Goal: Information Seeking & Learning: Learn about a topic

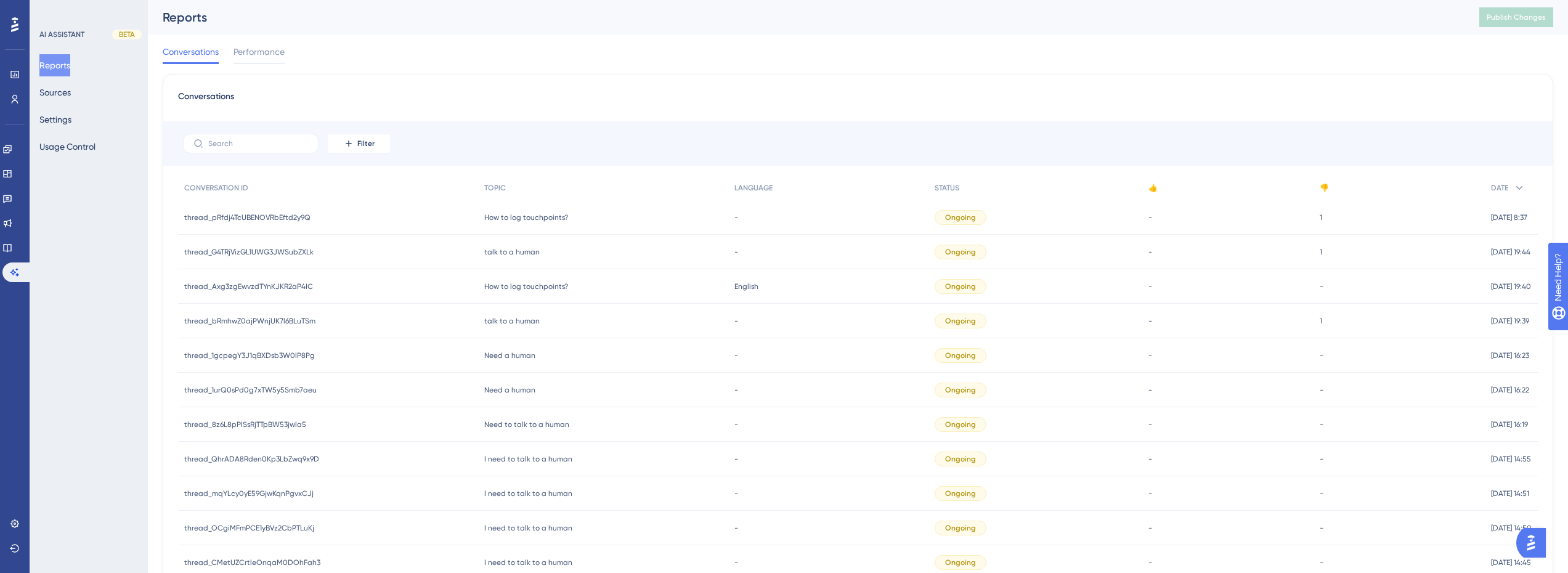
click at [785, 278] on div "English English" at bounding box center [828, 287] width 200 height 34
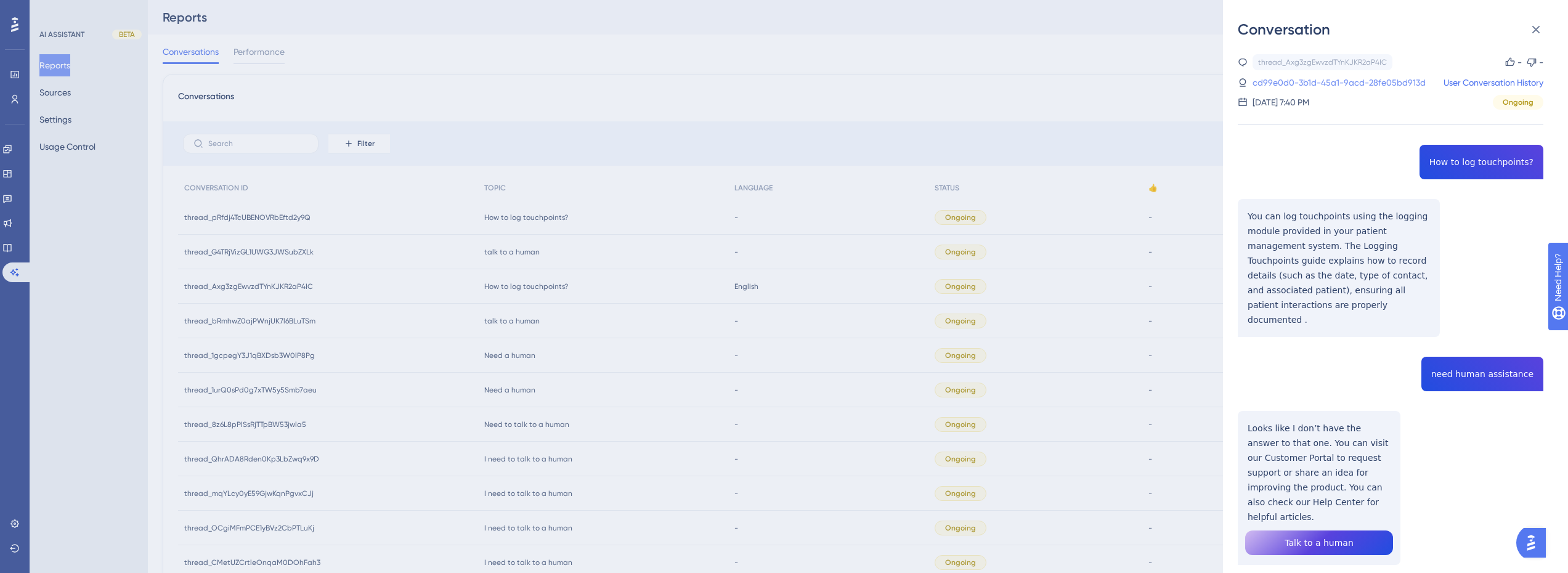
click at [1387, 77] on link "cd99e0d0-3b1d-45a1-9acd-28fe05bd913d" at bounding box center [1339, 82] width 173 height 15
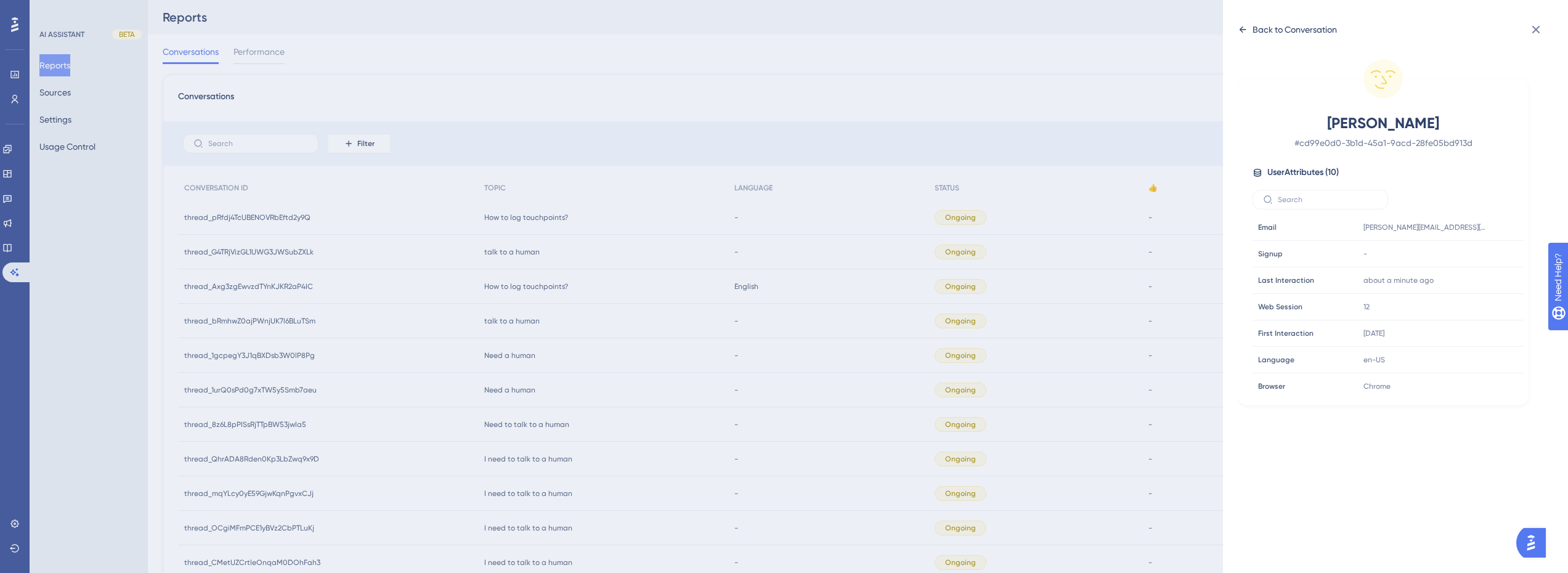
click at [1250, 34] on div "Back to Conversation" at bounding box center [1287, 29] width 99 height 20
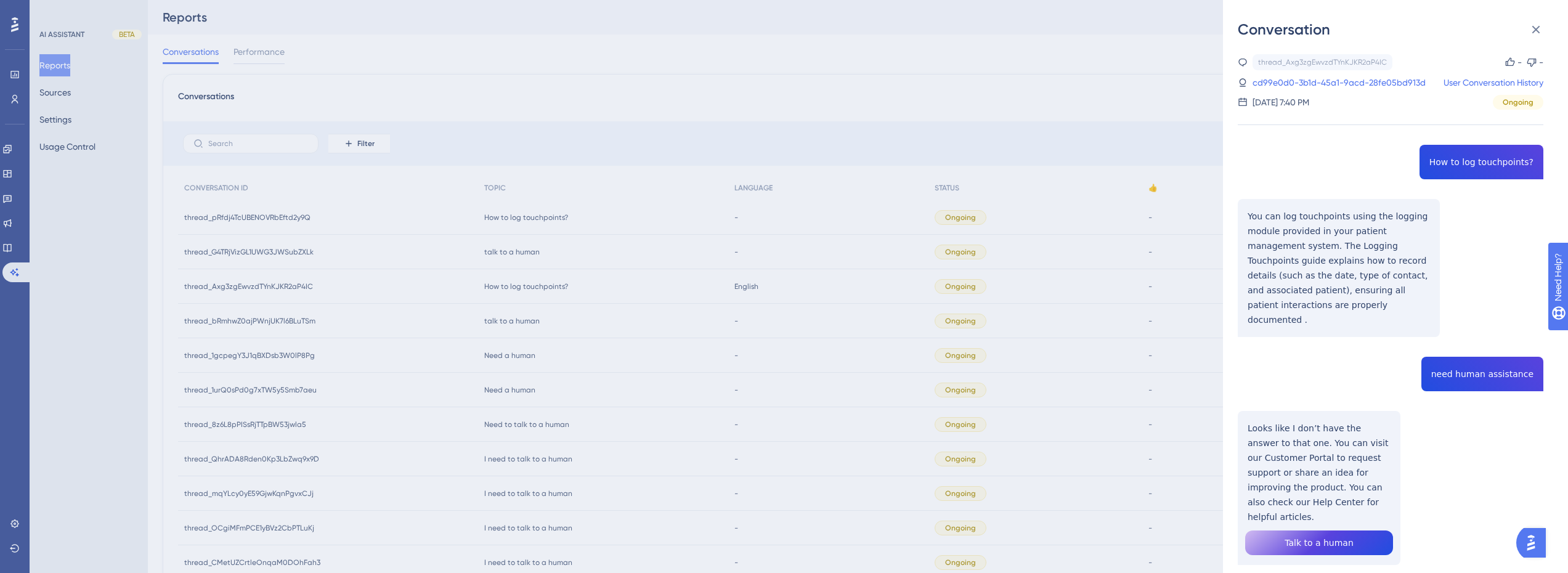
click at [663, 328] on div "Conversation thread_Axg3zgEwvzdTYnKJKR2aP4IC Copy - - cd99e0d0-3b1d-45a1-9acd-2…" at bounding box center [784, 286] width 1568 height 573
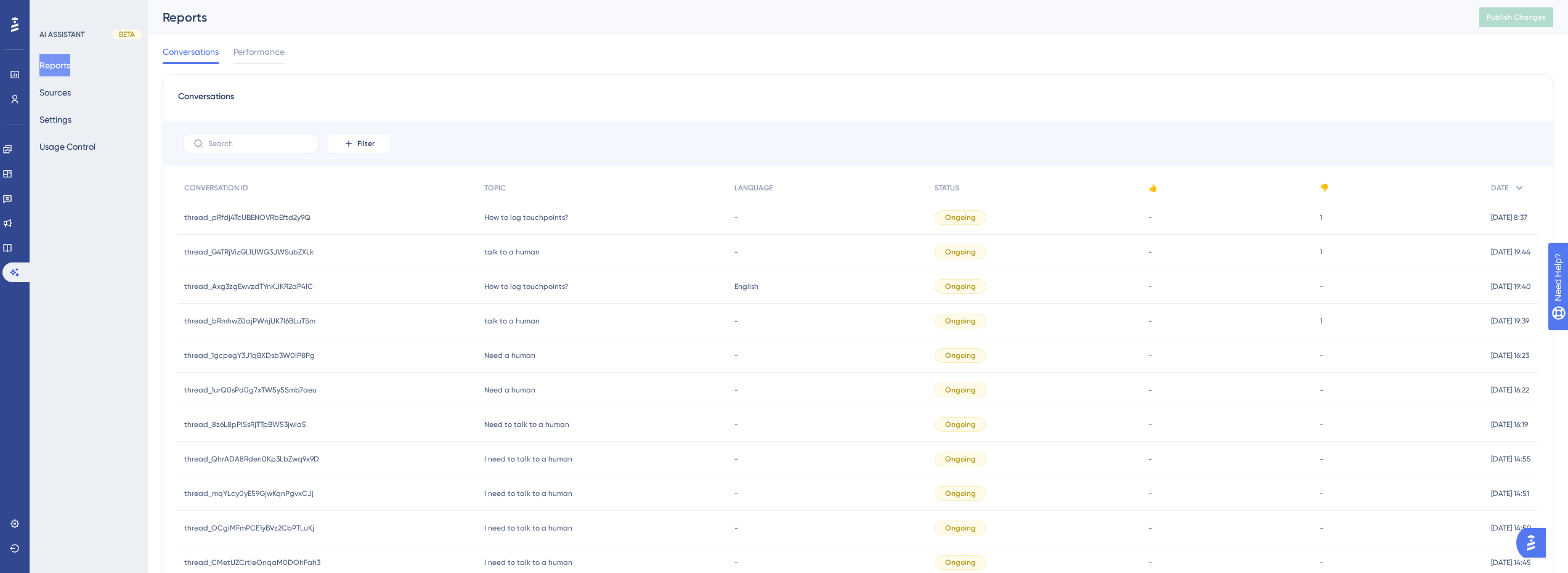
click at [586, 427] on div "Need to talk to a human Need to talk to a human" at bounding box center [603, 424] width 250 height 34
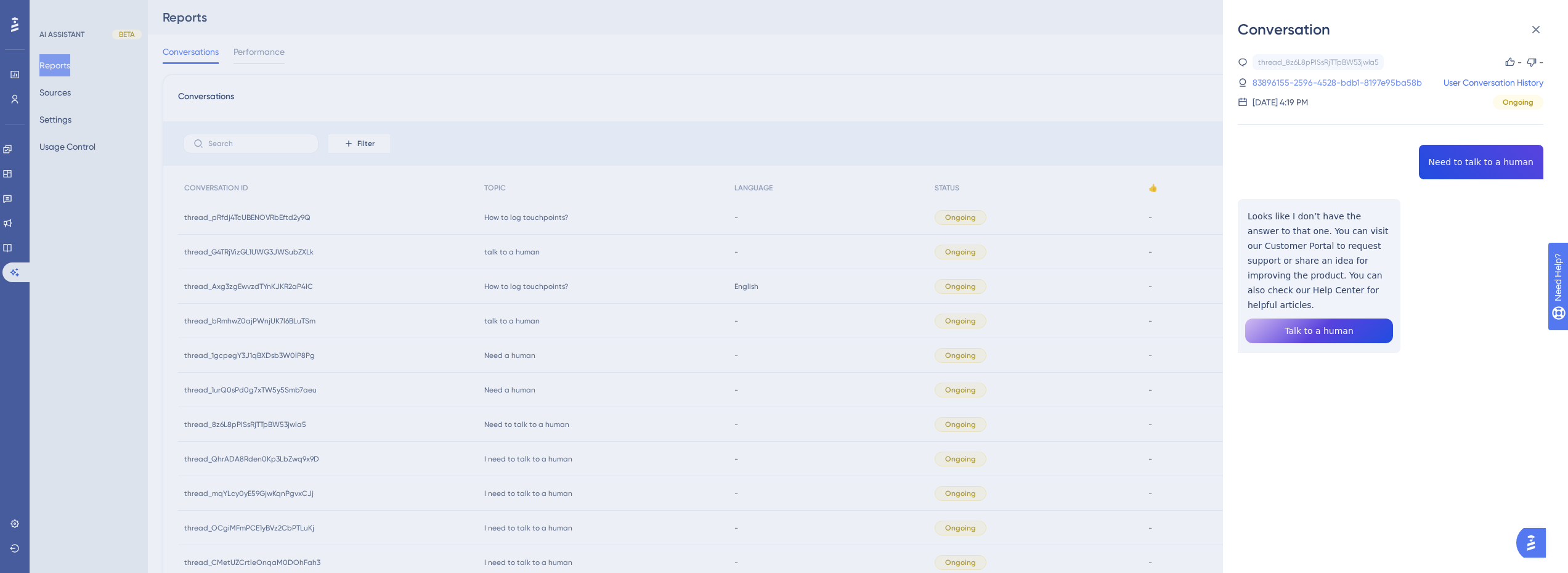
click at [1355, 79] on link "83896155-2596-4528-bdb1-8197e95ba58b" at bounding box center [1337, 82] width 170 height 15
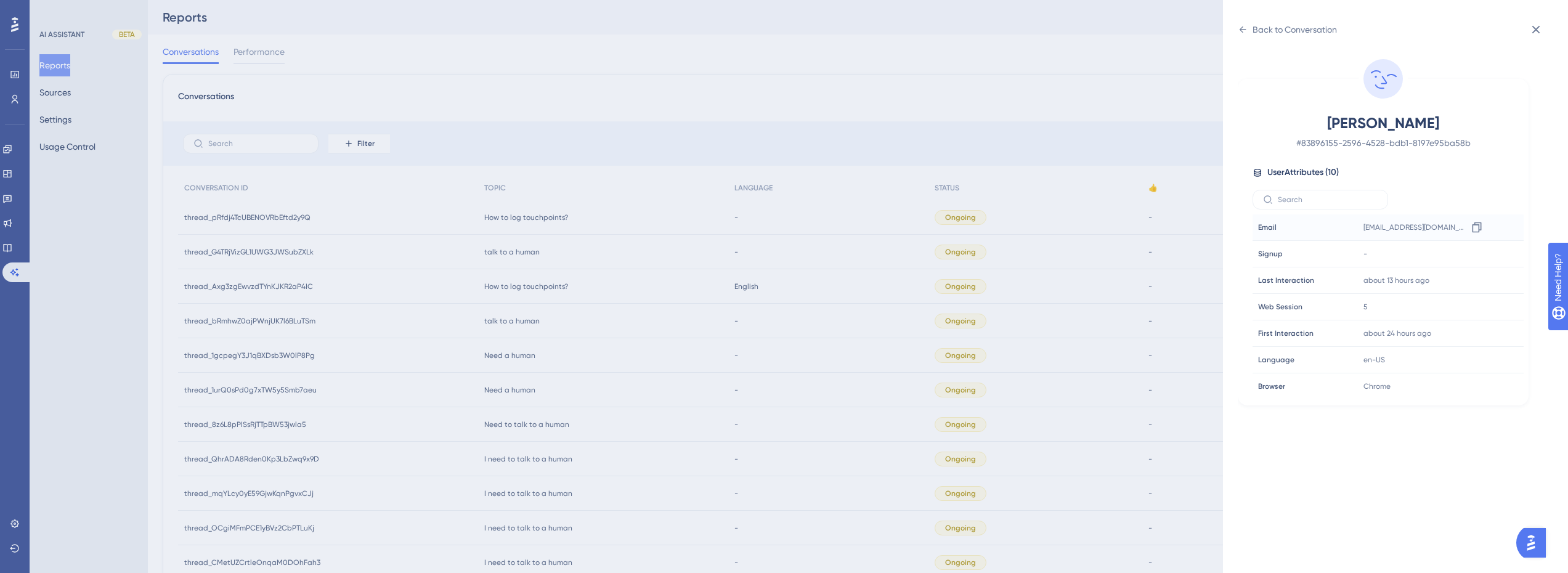
click at [1467, 226] on div at bounding box center [1476, 227] width 20 height 20
click at [1474, 229] on icon at bounding box center [1477, 227] width 13 height 13
click at [110, 227] on div "Back to Conversation [PERSON_NAME] # 83896155-2596-4528-bdb1-8197e95ba58b User …" at bounding box center [784, 286] width 1568 height 573
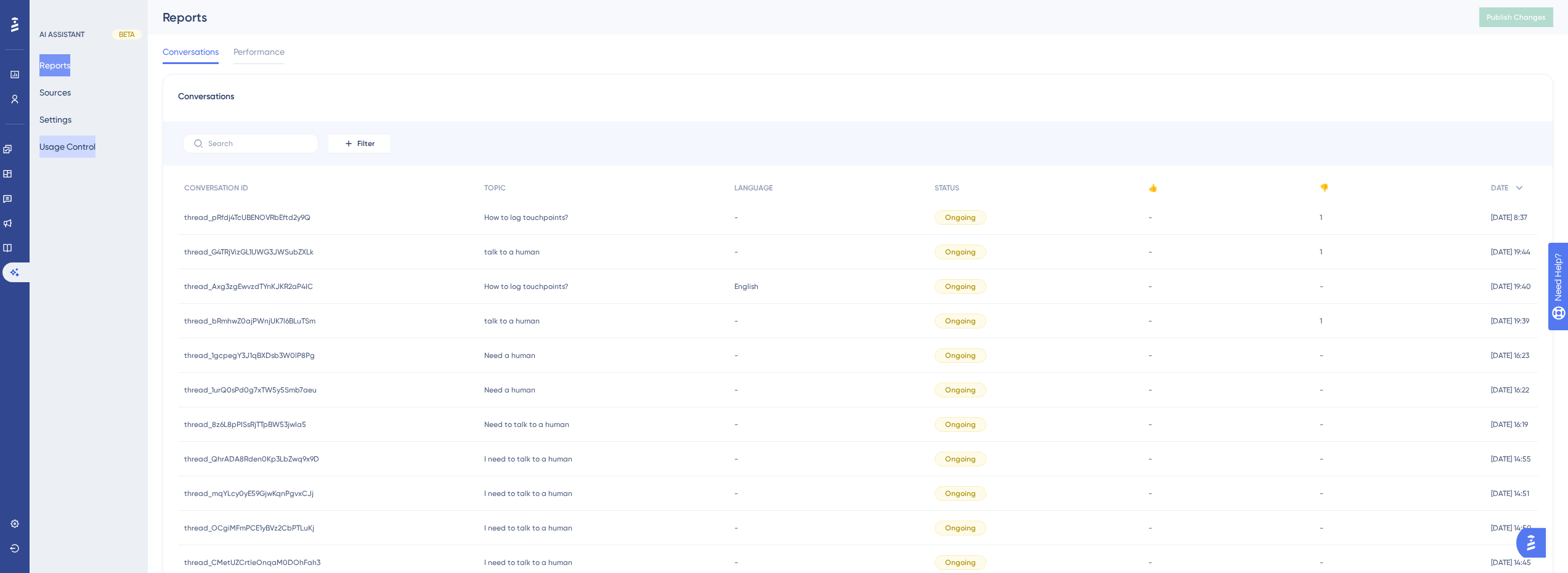
click at [87, 141] on button "Usage Control" at bounding box center [67, 146] width 56 height 22
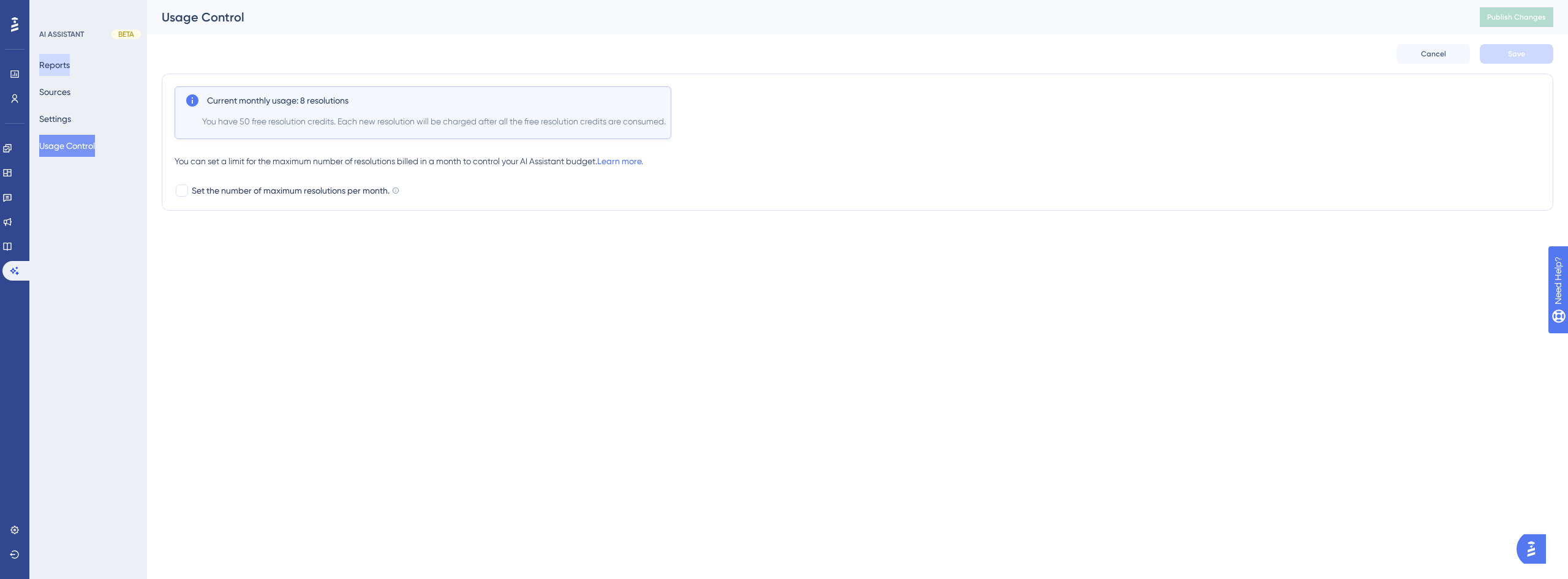
click at [70, 68] on button "Reports" at bounding box center [54, 65] width 30 height 22
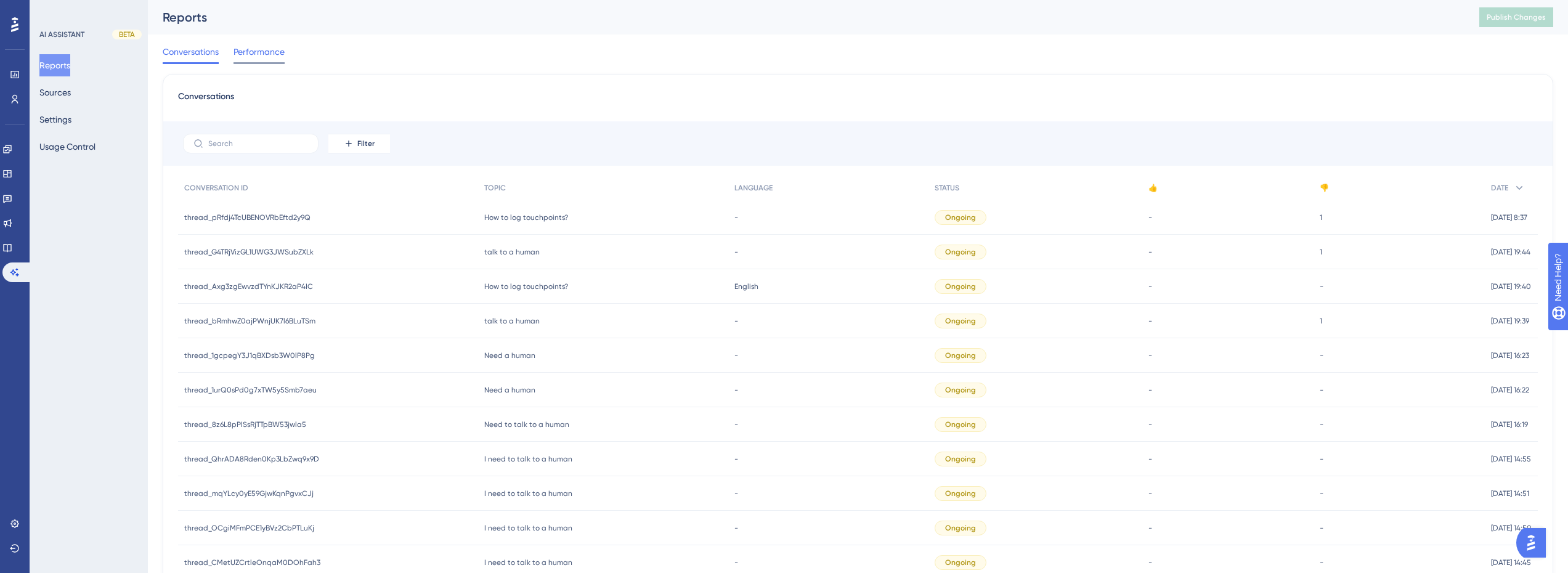
click at [281, 57] on span "Performance" at bounding box center [259, 52] width 51 height 15
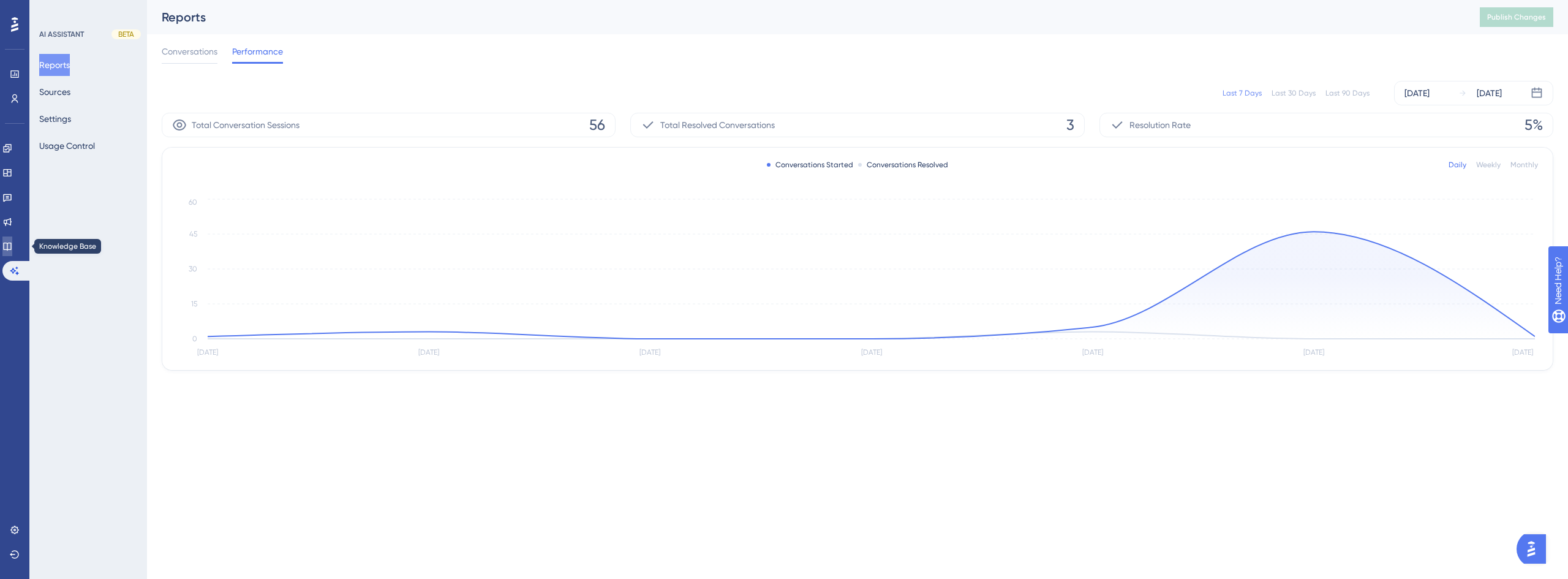
click at [12, 249] on icon at bounding box center [7, 246] width 10 height 10
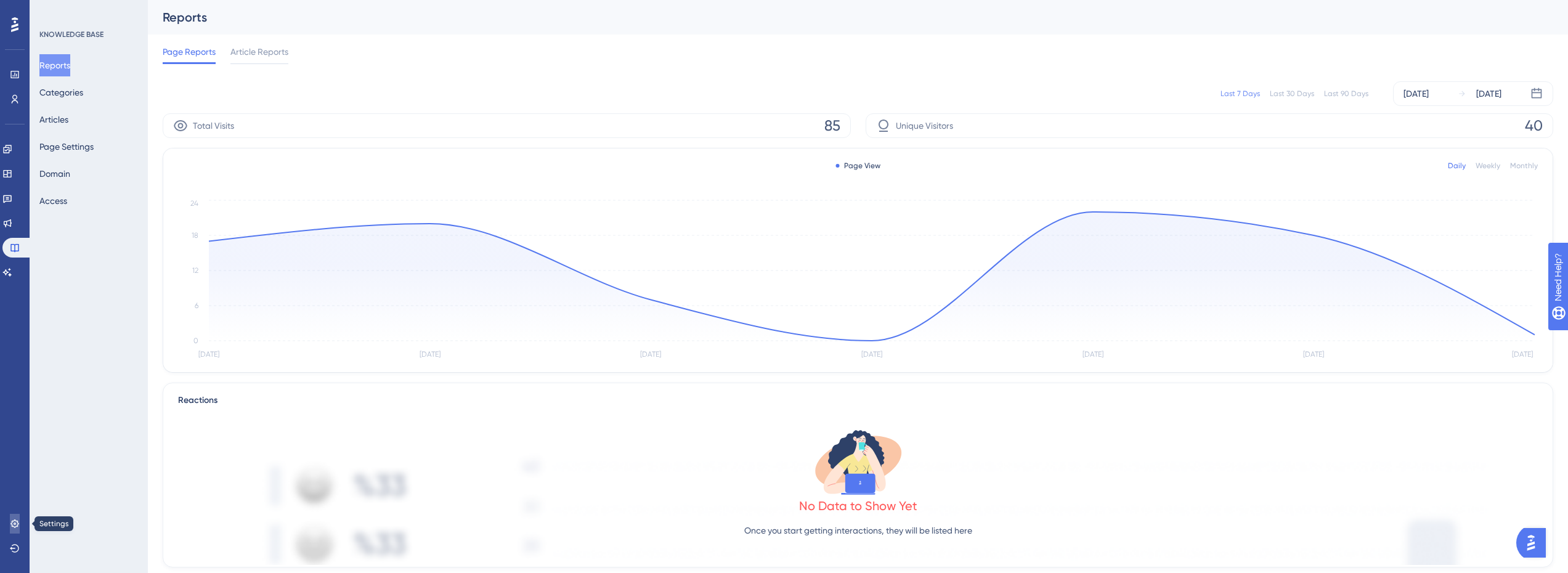
click at [12, 524] on icon at bounding box center [15, 524] width 10 height 10
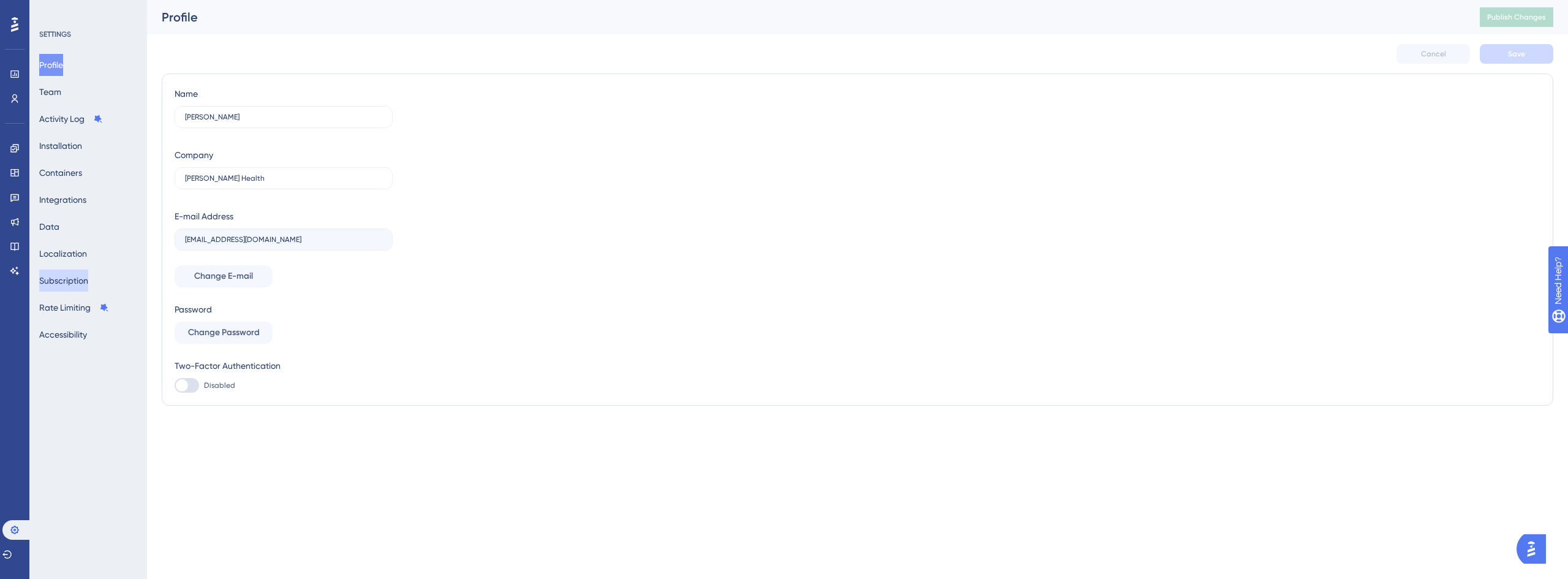
click at [86, 278] on button "Subscription" at bounding box center [63, 281] width 49 height 22
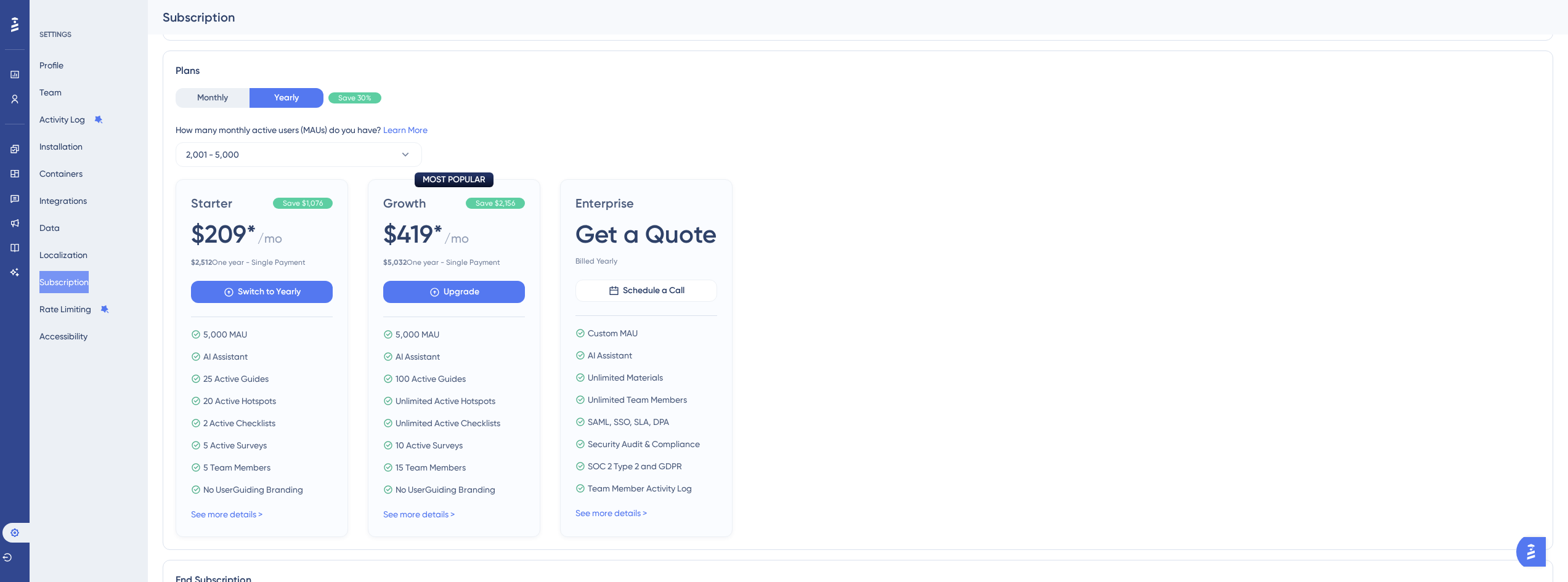
scroll to position [308, 0]
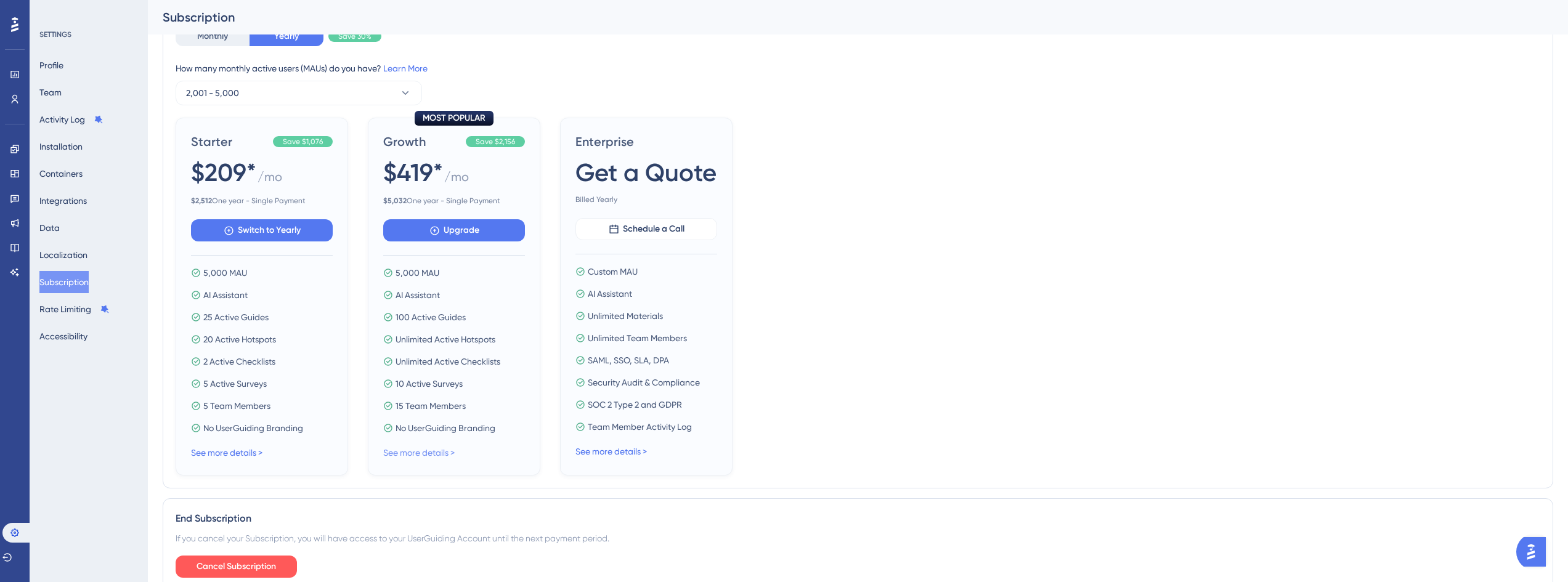
click at [413, 452] on link "See more details >" at bounding box center [418, 452] width 71 height 10
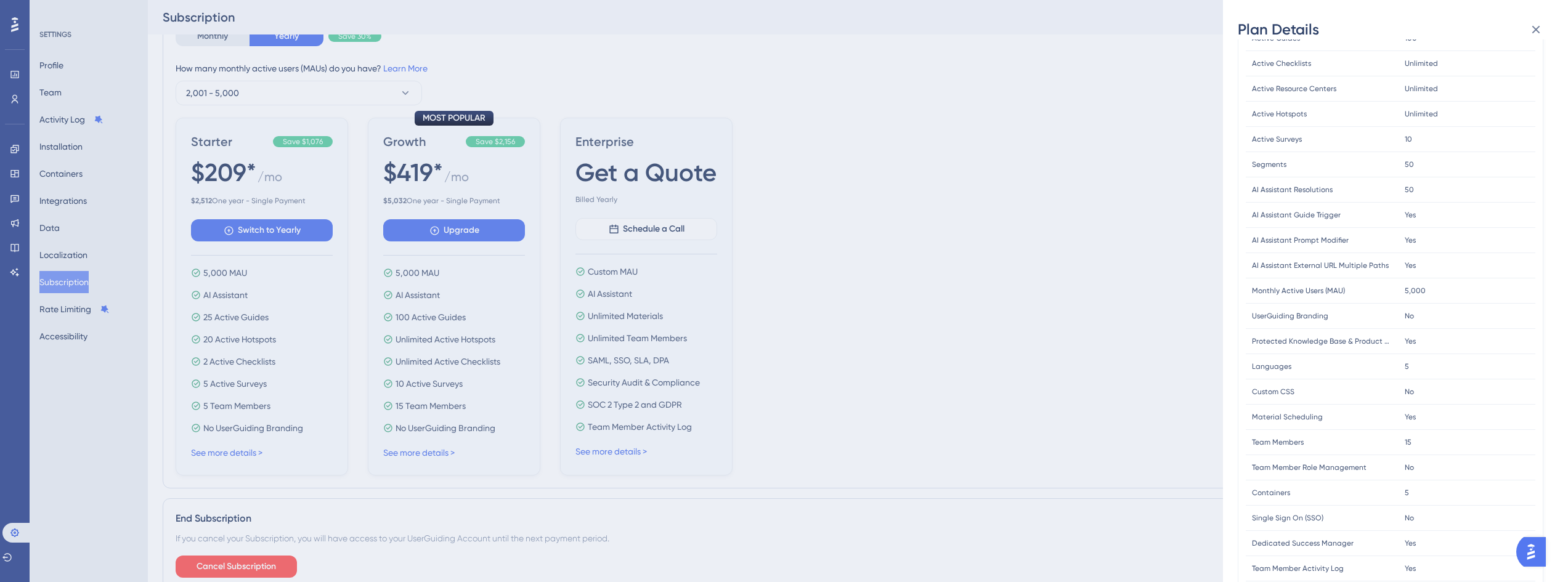
scroll to position [66, 0]
click at [587, 469] on div "Plan Details Plan Type: Growth Yearly FEATURE LIMIT Active Guides Active Guides…" at bounding box center [784, 291] width 1568 height 582
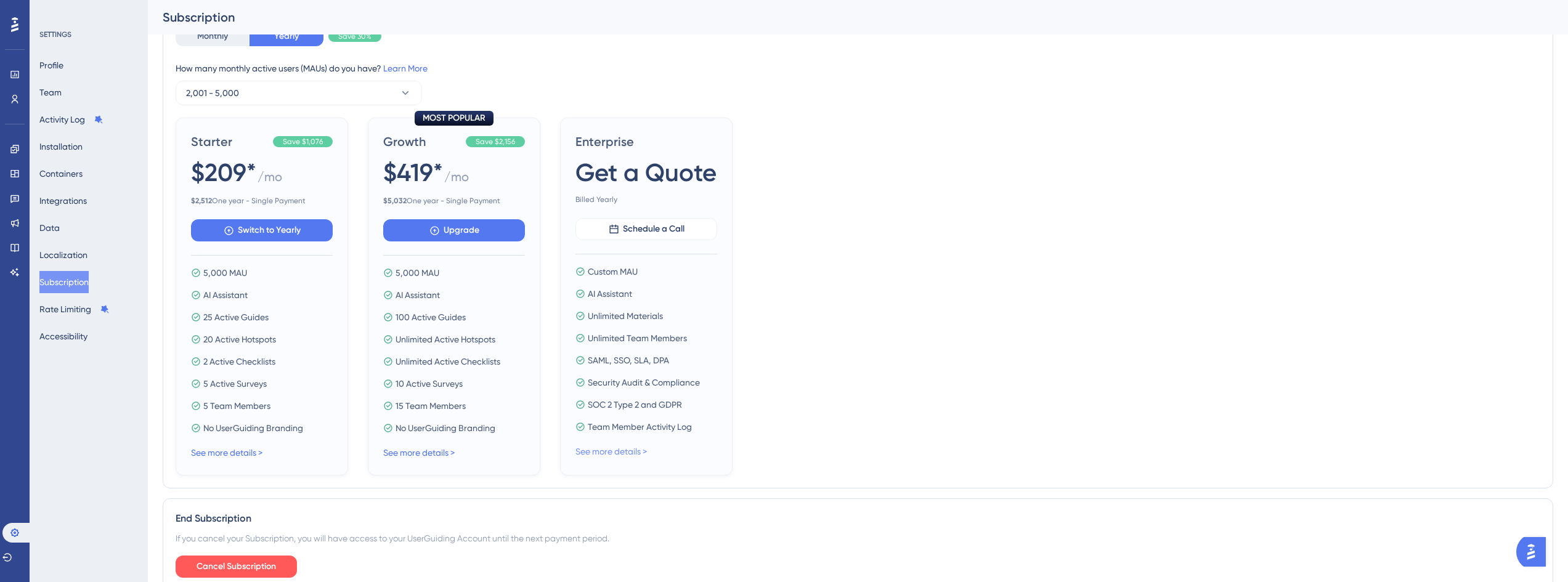
click at [608, 455] on link "See more details >" at bounding box center [610, 452] width 71 height 10
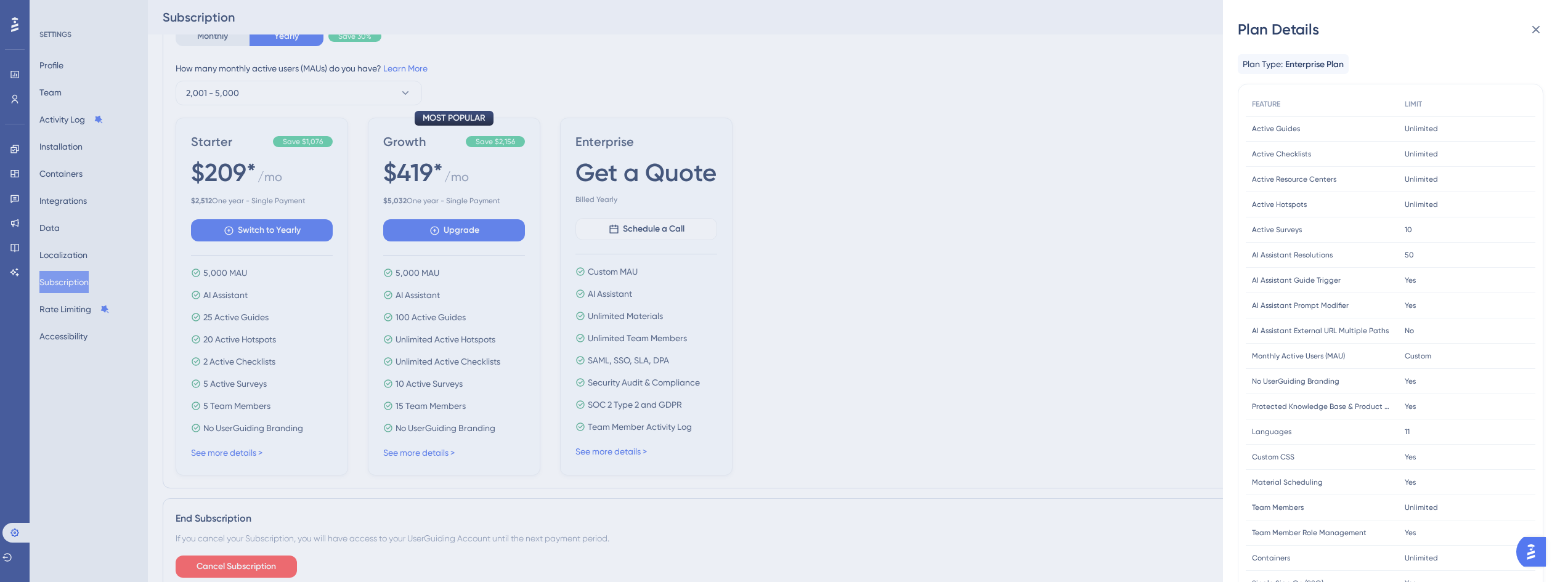
click at [1053, 303] on div "Plan Details Plan Type: Enterprise Plan FEATURE LIMIT Active Guides Active Guid…" at bounding box center [784, 291] width 1568 height 582
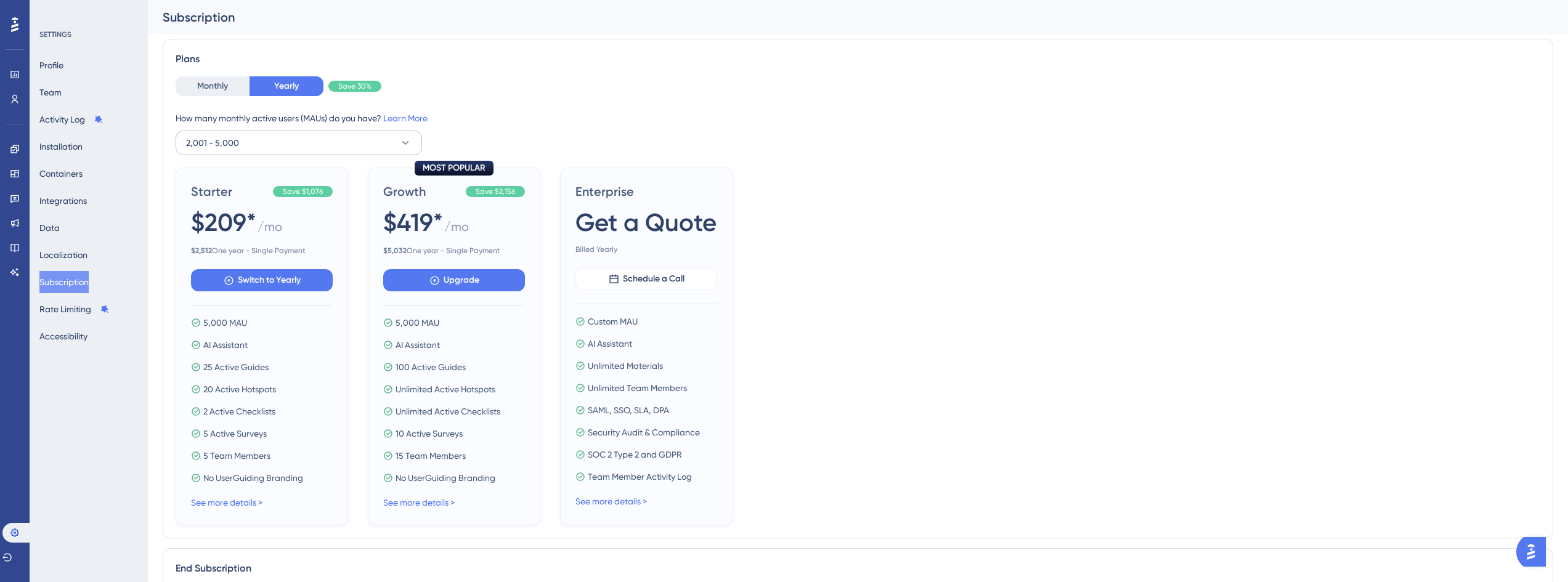
scroll to position [243, 0]
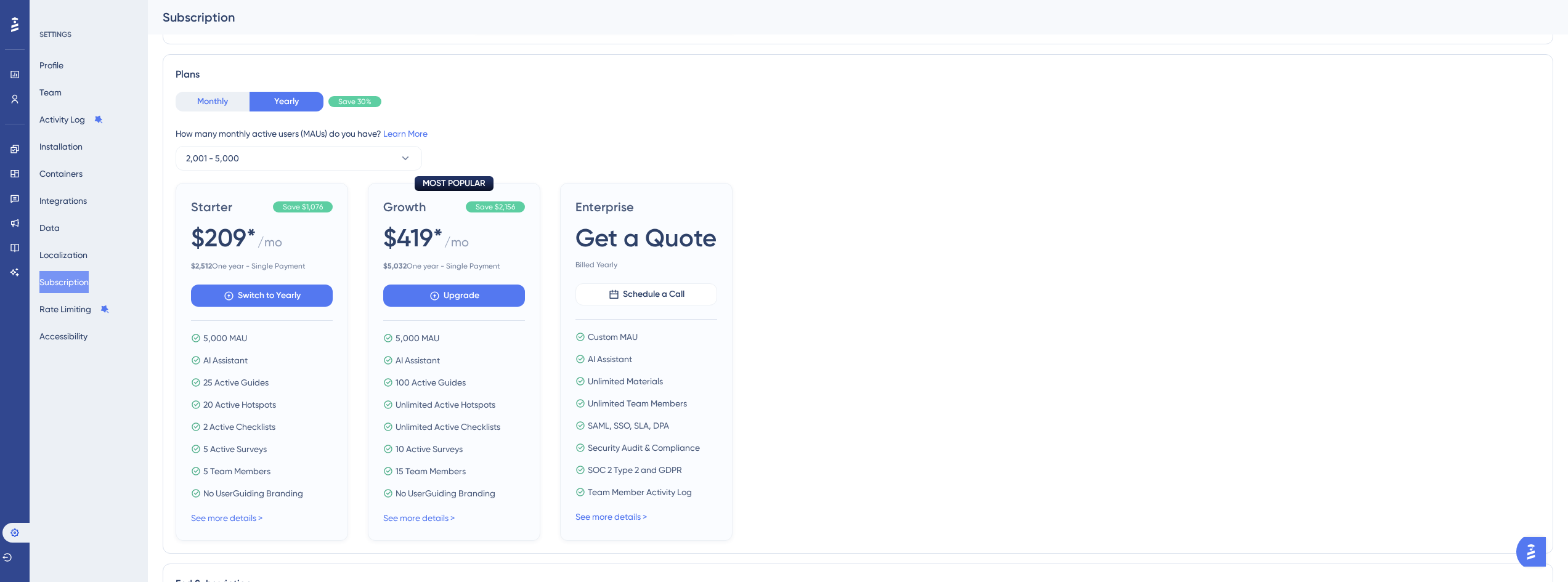
click at [215, 98] on button "Monthly" at bounding box center [213, 101] width 74 height 20
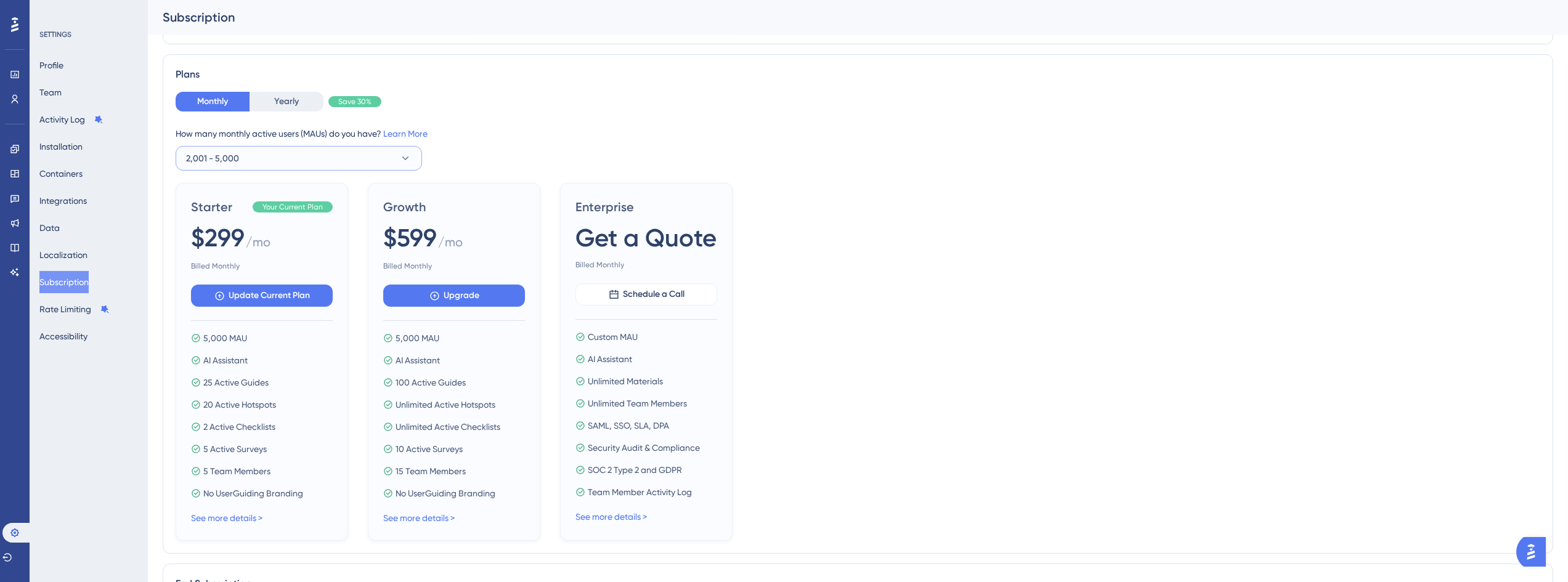
click at [266, 159] on button "2,001 - 5,000" at bounding box center [298, 159] width 246 height 25
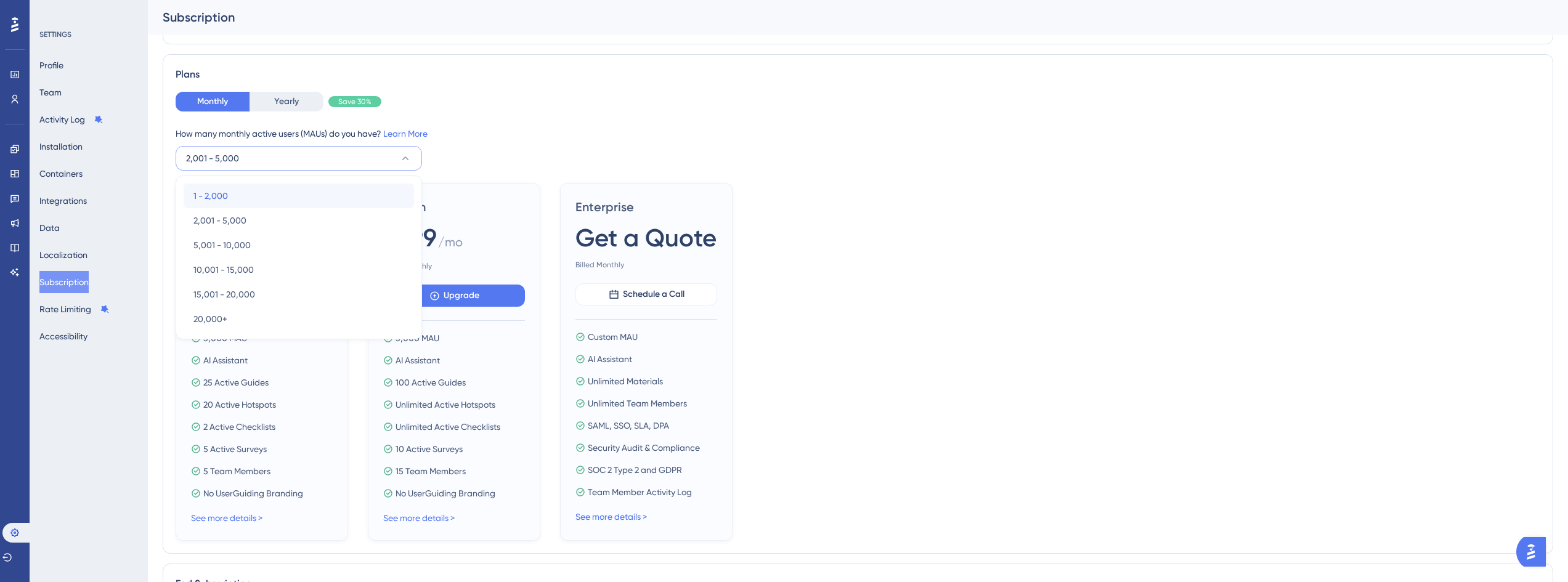
click at [242, 205] on div "1 - 2,000 1 - 2,000" at bounding box center [299, 196] width 211 height 25
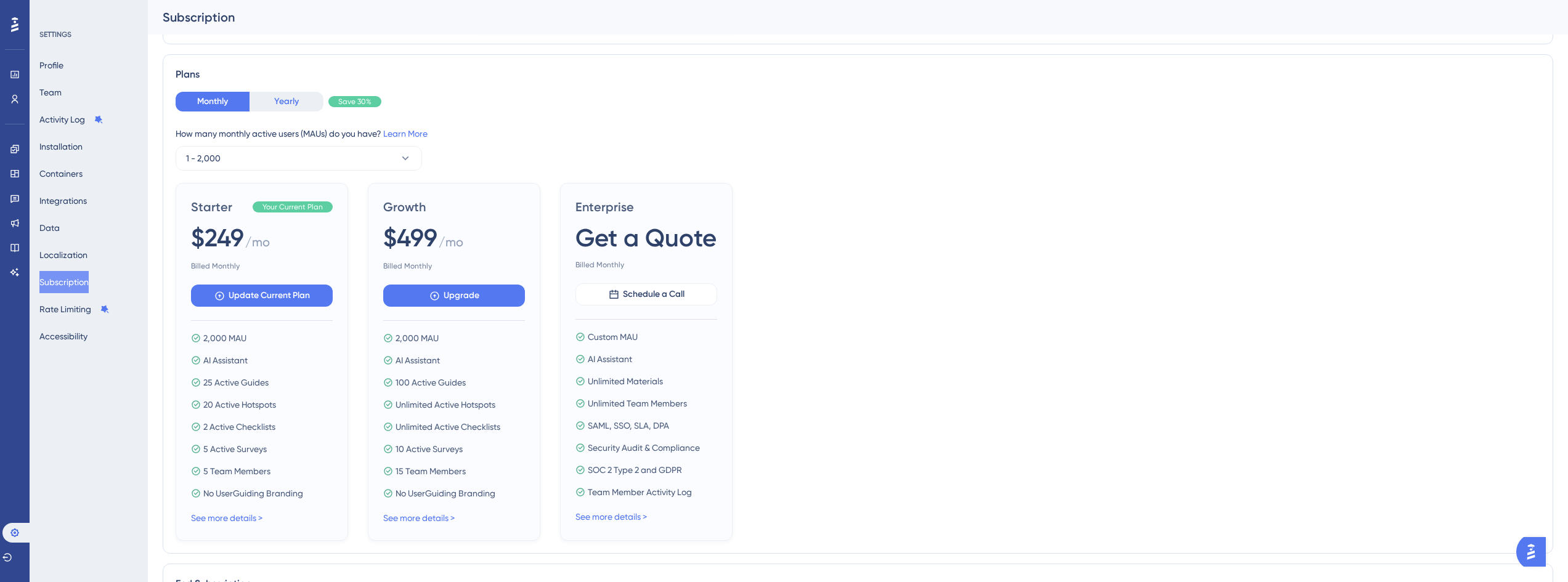
click at [278, 108] on button "Yearly" at bounding box center [286, 101] width 74 height 20
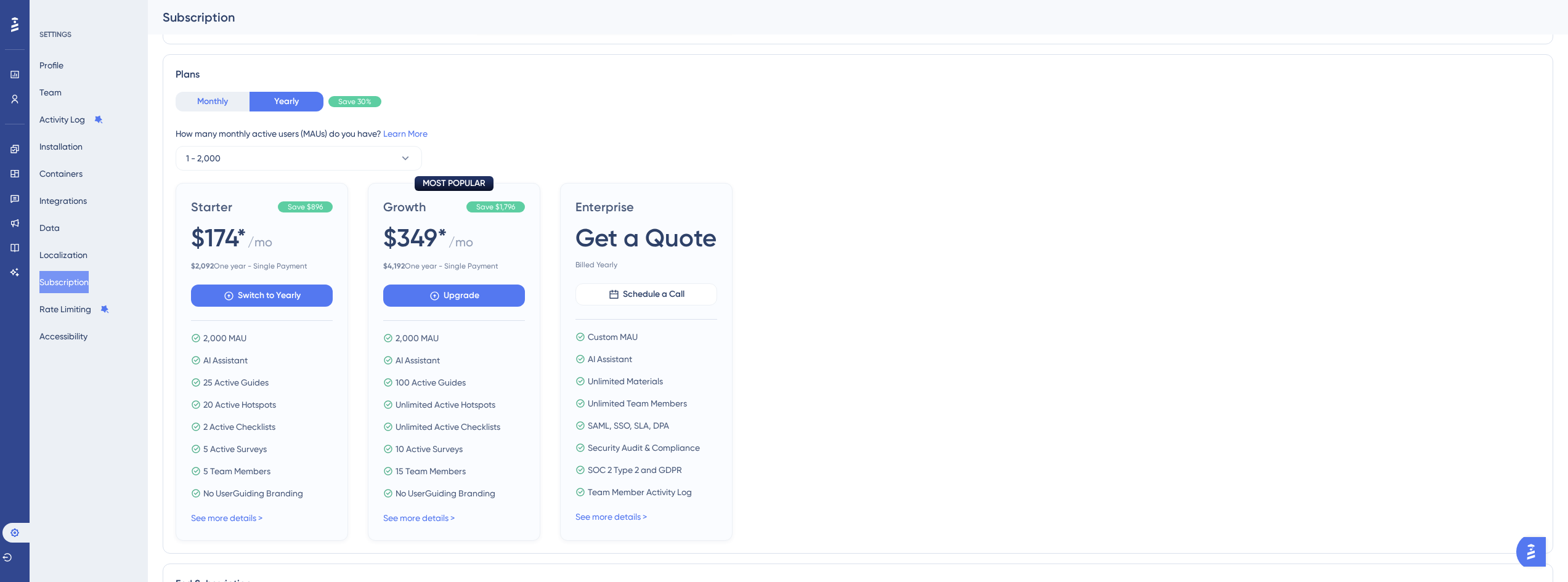
click at [221, 103] on button "Monthly" at bounding box center [213, 101] width 74 height 20
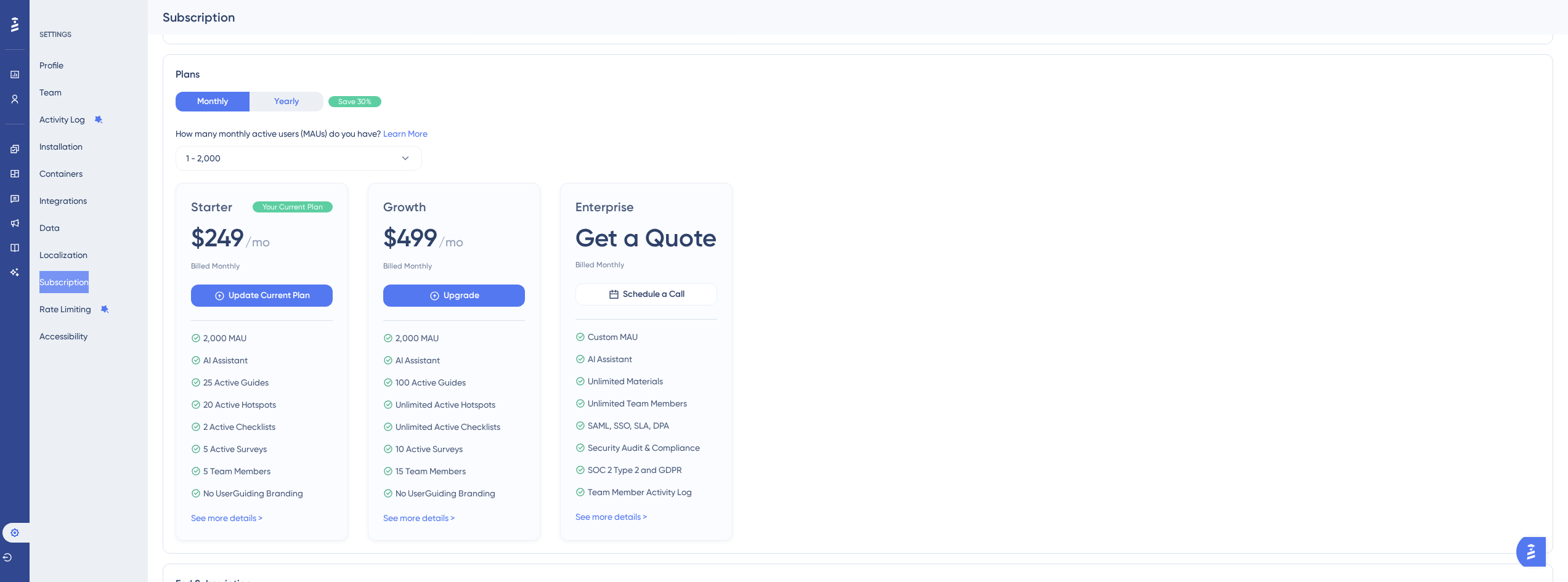
click at [276, 94] on button "Yearly" at bounding box center [286, 101] width 74 height 20
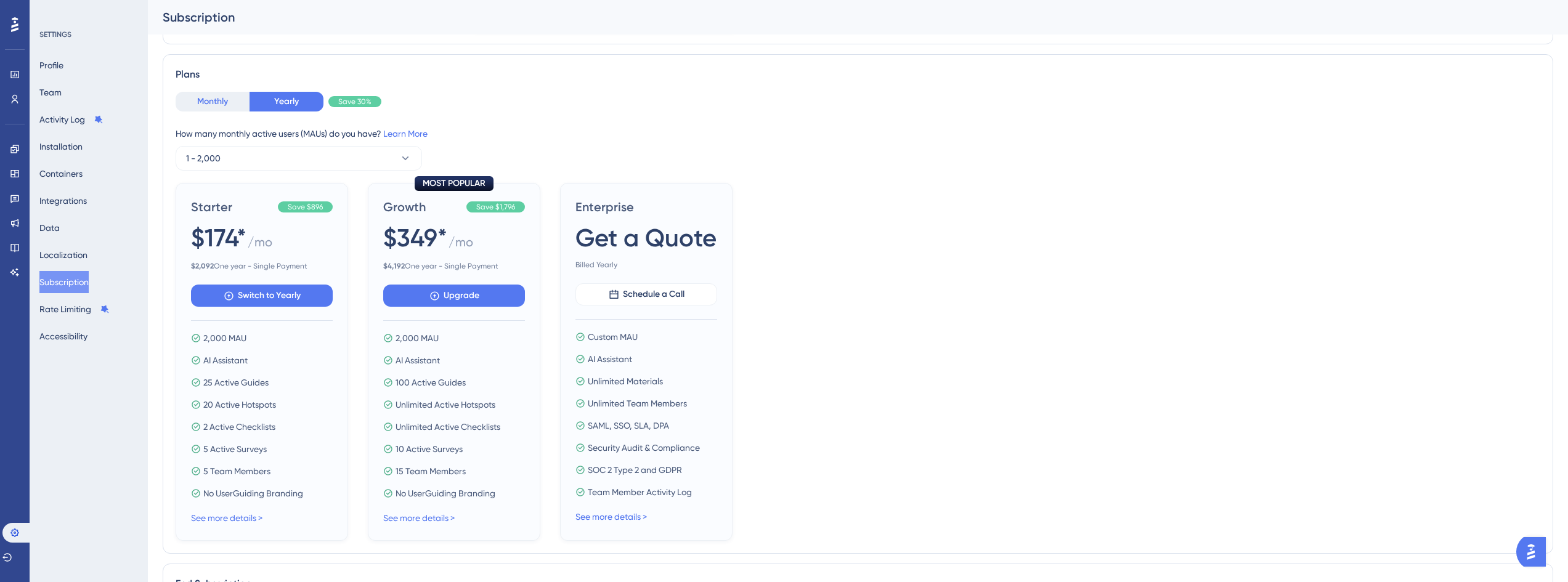
click at [216, 98] on button "Monthly" at bounding box center [213, 101] width 74 height 20
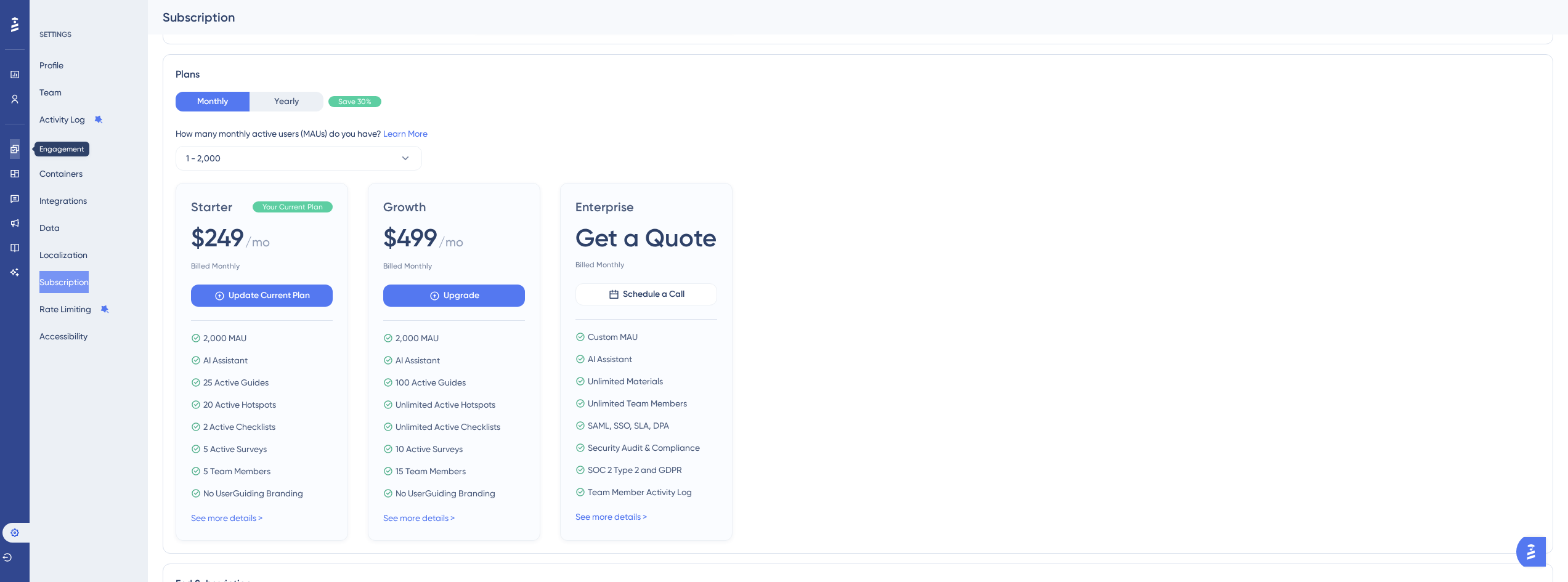
click at [0, 0] on icon at bounding box center [0, 0] width 0 height 0
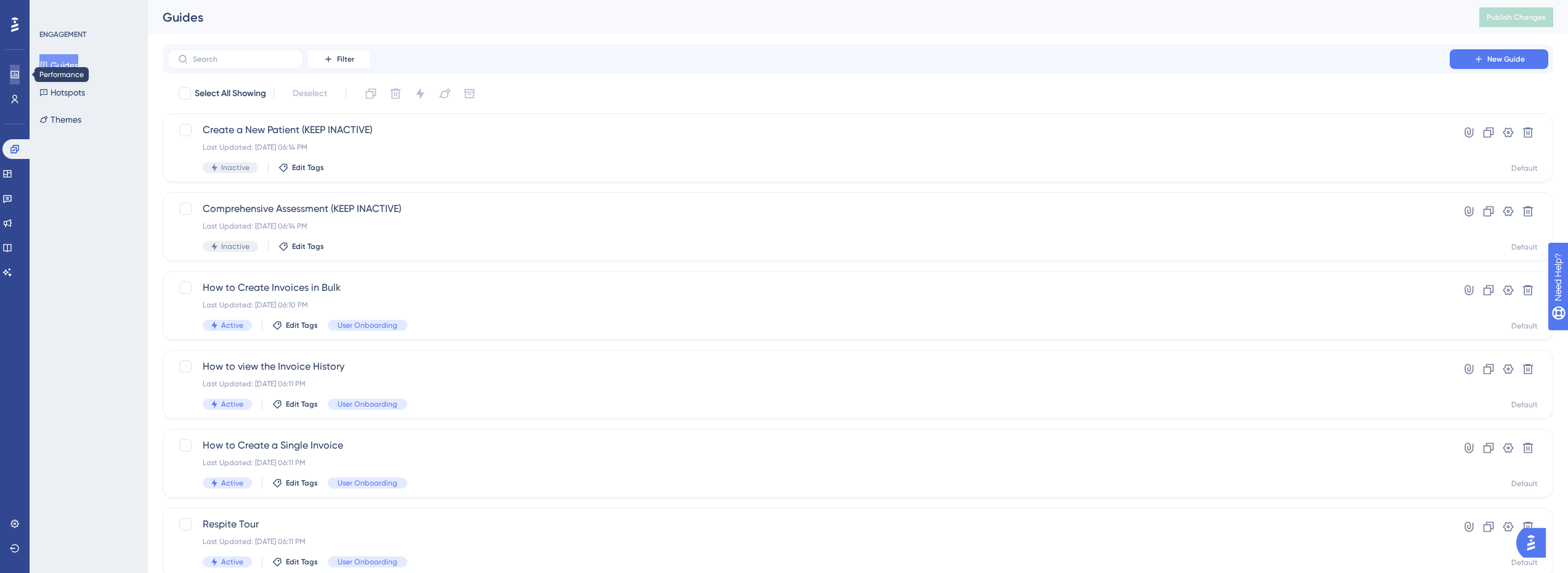
click at [0, 0] on icon at bounding box center [0, 0] width 0 height 0
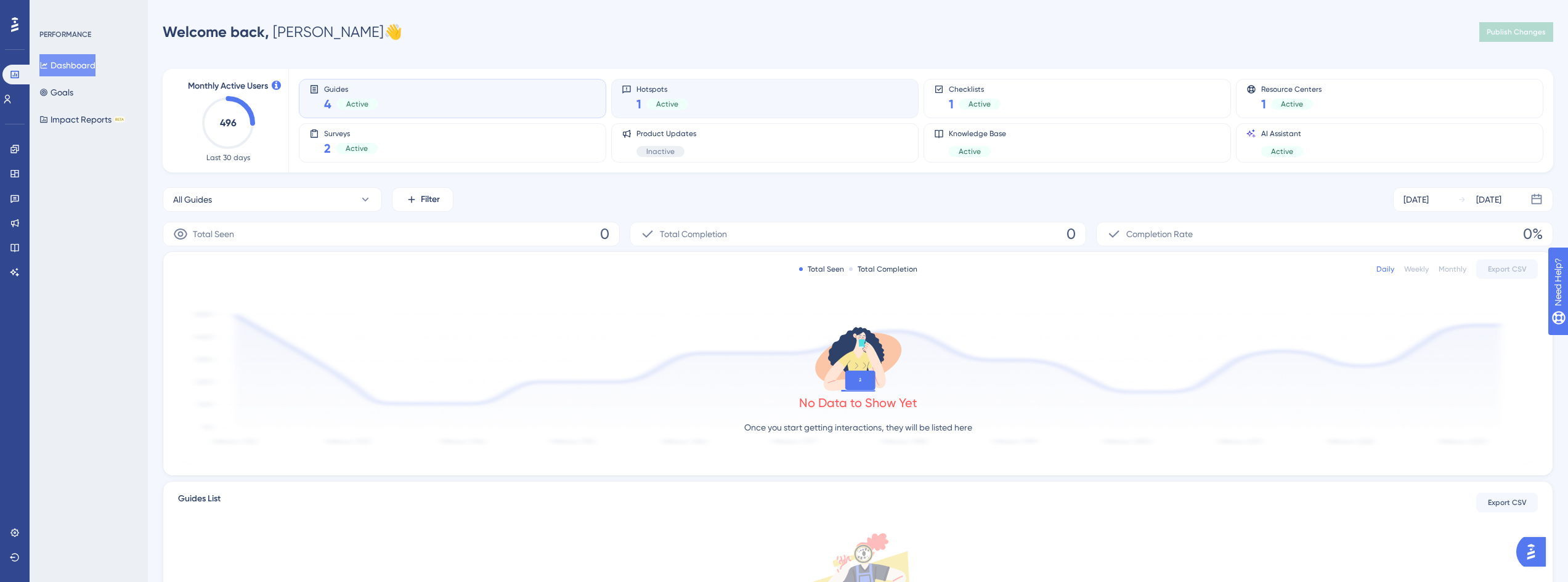
click at [689, 101] on div "Hotspots 1 Active" at bounding box center [765, 98] width 287 height 28
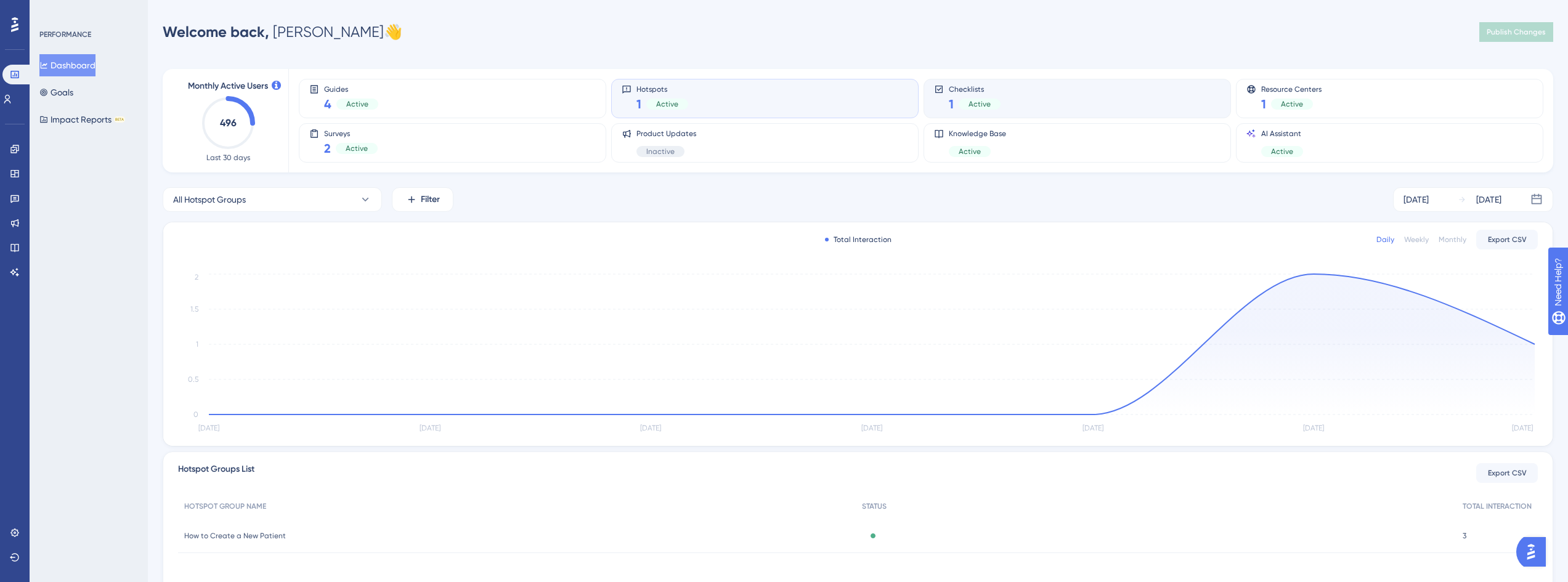
click at [1018, 105] on div "Checklists 1 Active" at bounding box center [1077, 98] width 287 height 28
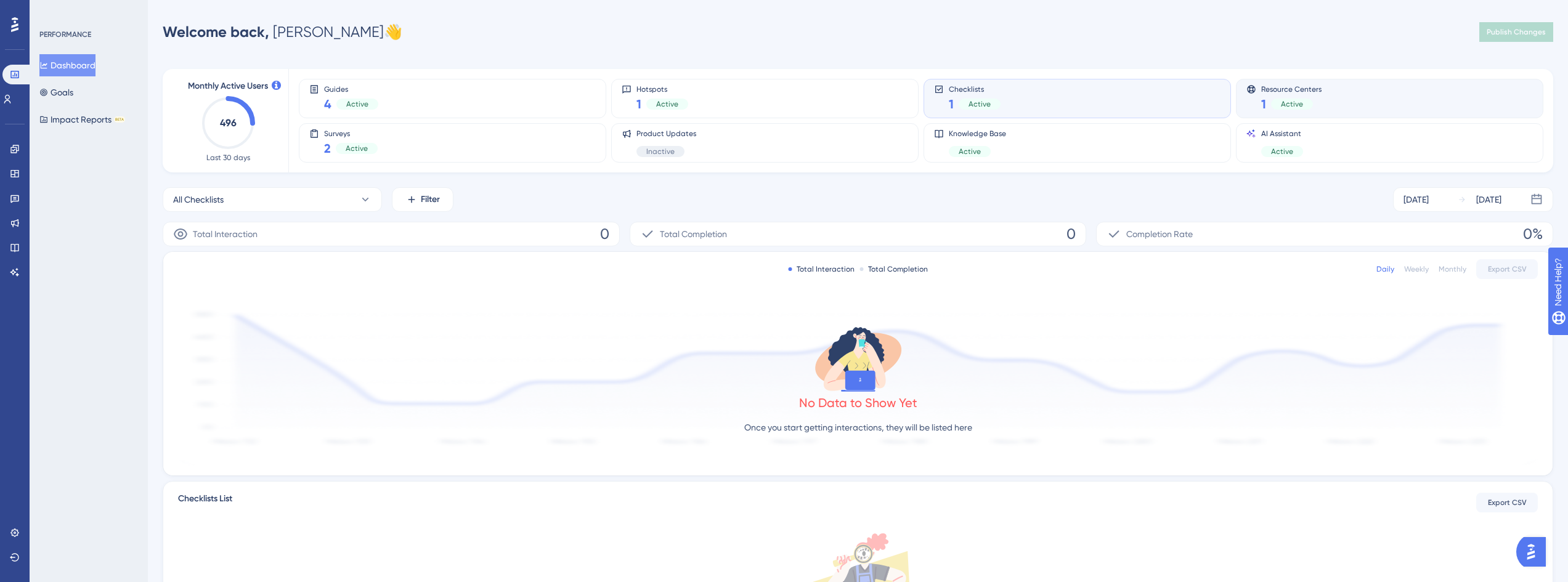
click at [1323, 98] on div "Resource Centers 1 Active" at bounding box center [1389, 98] width 287 height 28
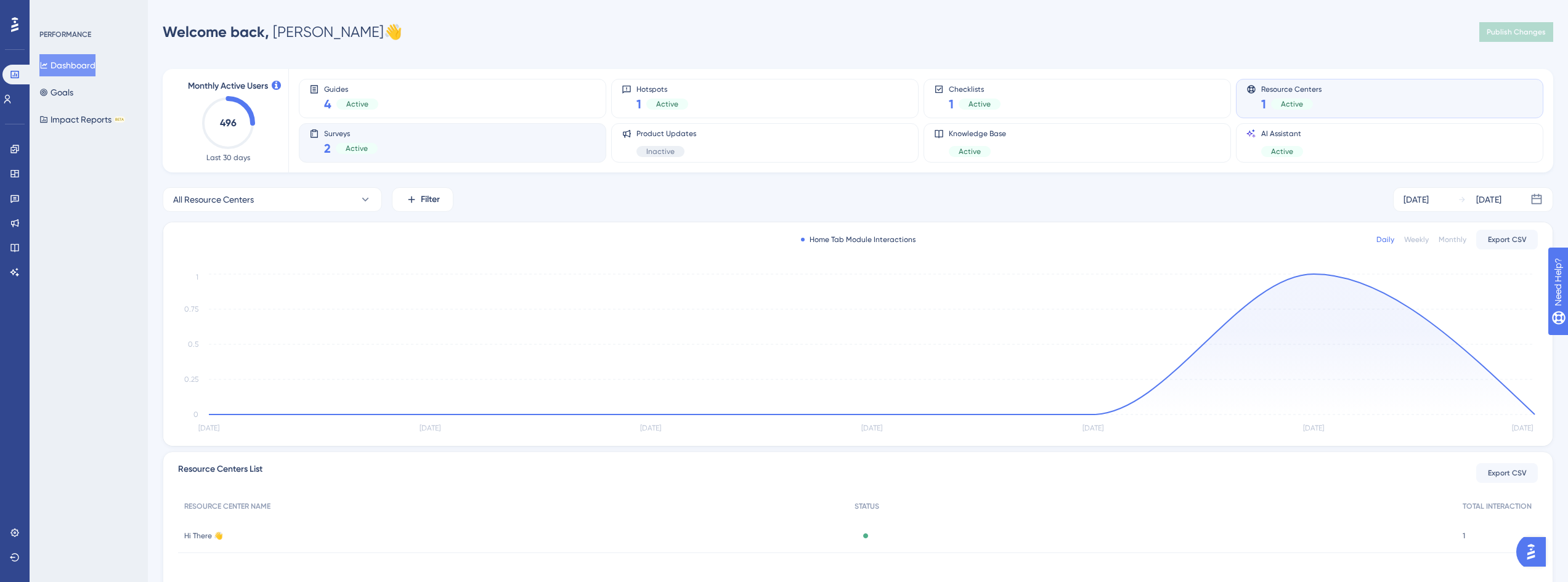
click at [388, 148] on div "Surveys 2 Active" at bounding box center [452, 143] width 287 height 28
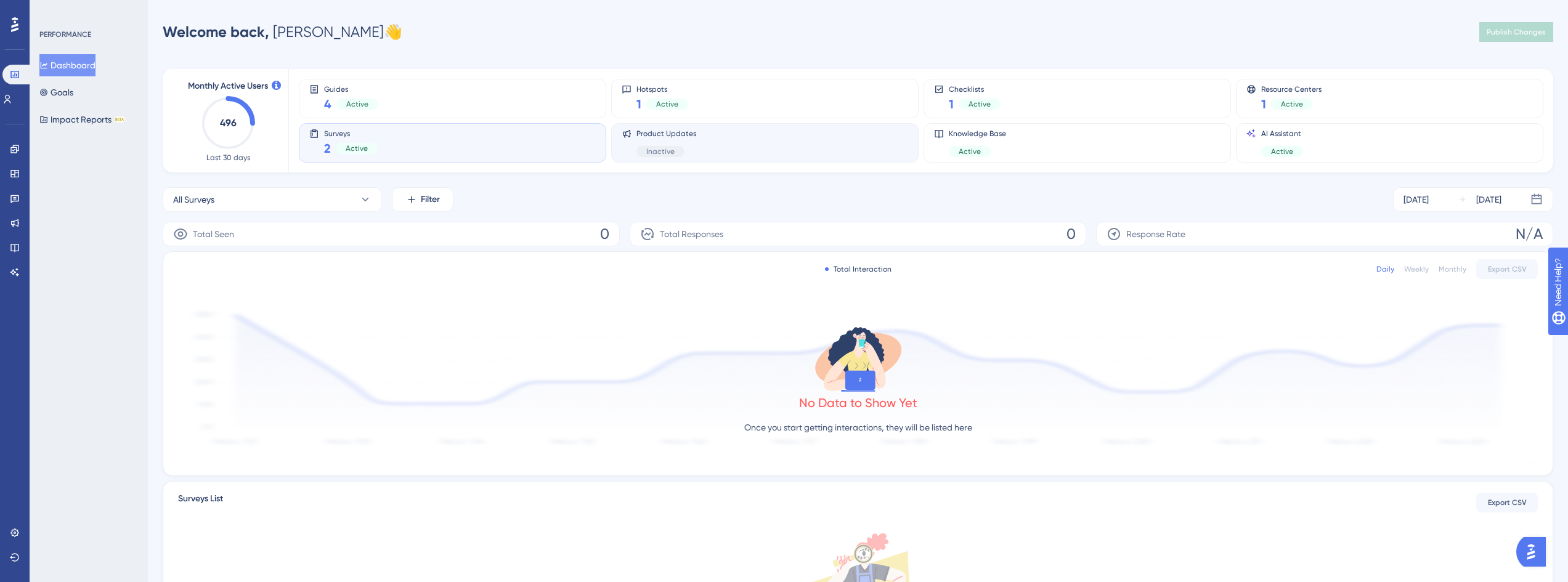
click at [695, 147] on div "Product Updates Inactive" at bounding box center [765, 143] width 287 height 28
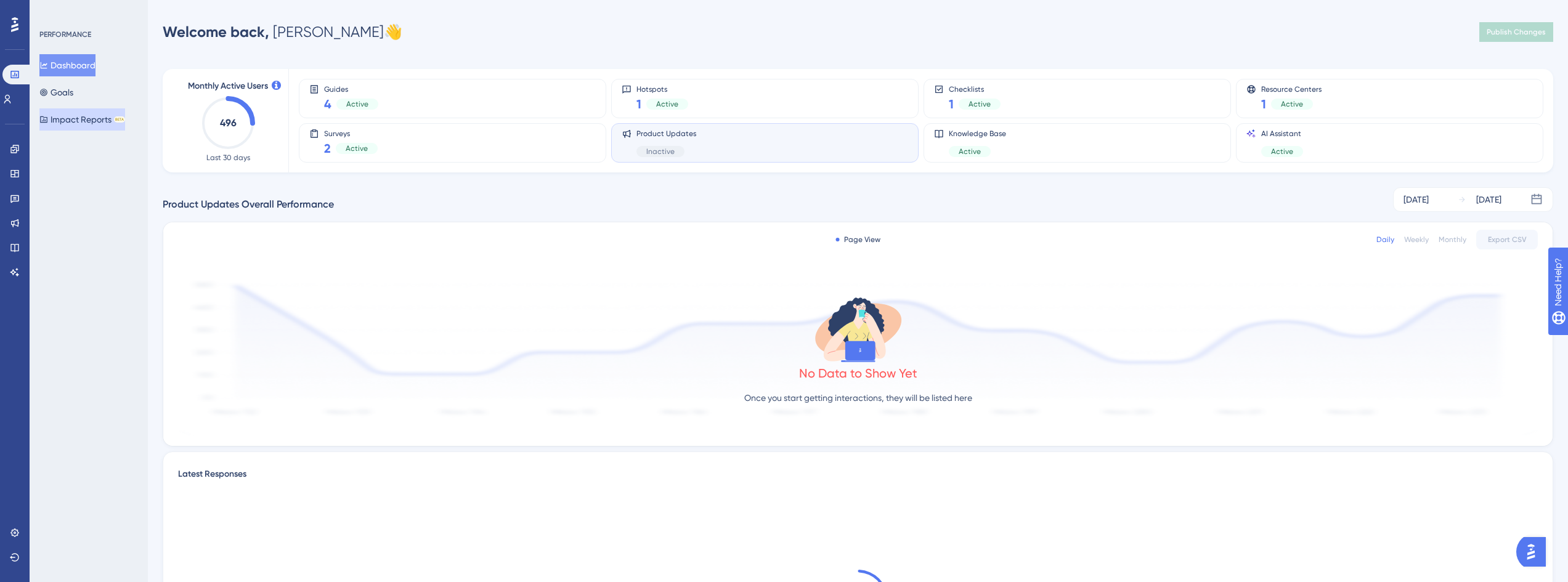
click at [105, 120] on button "Impact Reports BETA" at bounding box center [82, 120] width 86 height 22
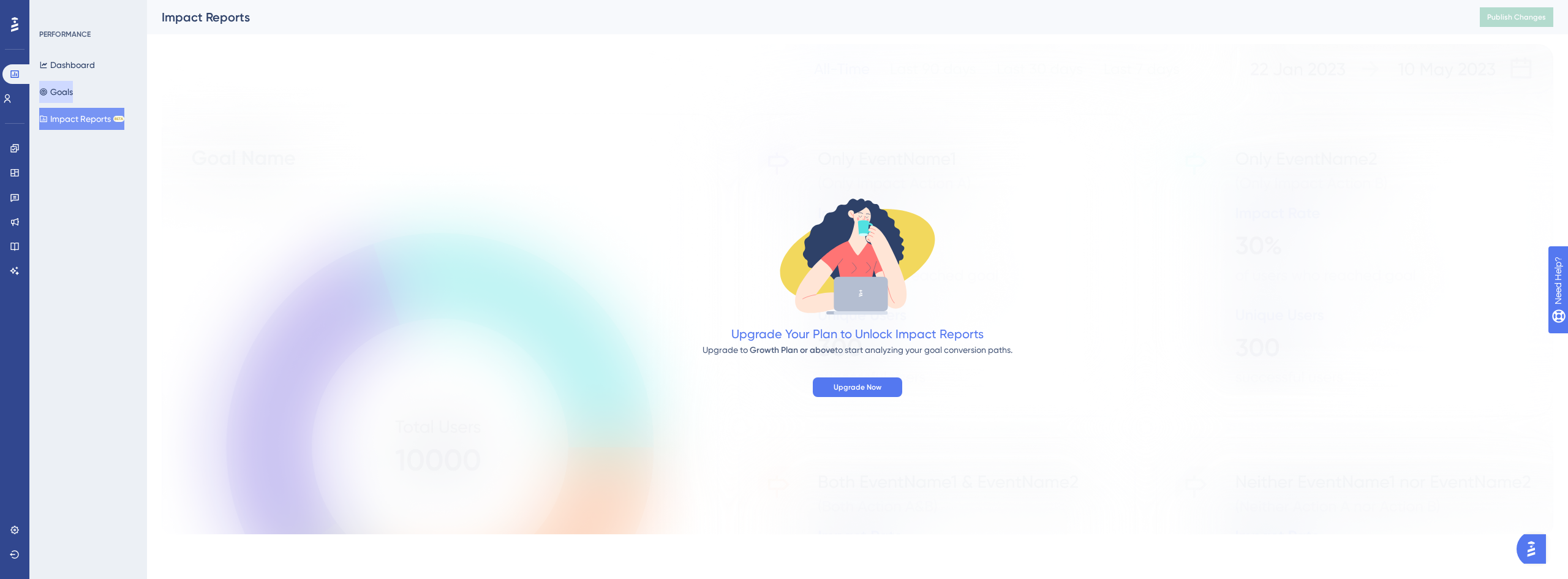
click at [65, 99] on button "Goals" at bounding box center [55, 92] width 33 height 22
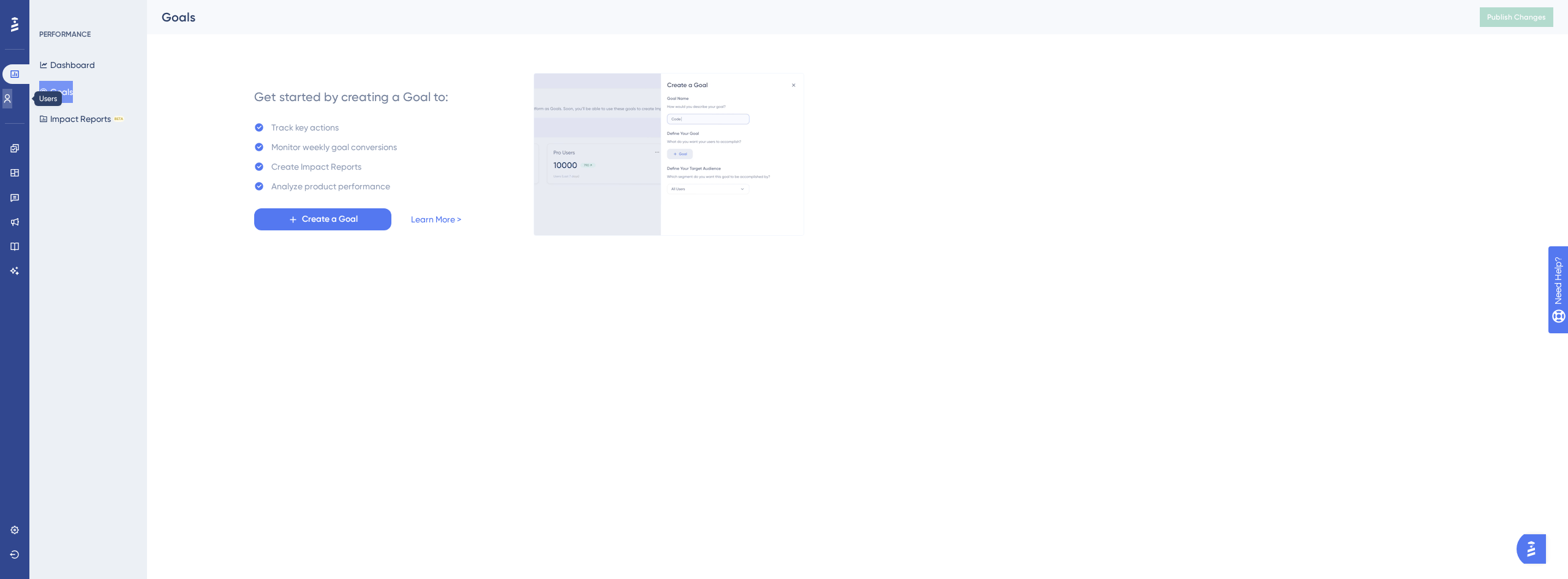
click at [12, 94] on icon at bounding box center [7, 99] width 10 height 10
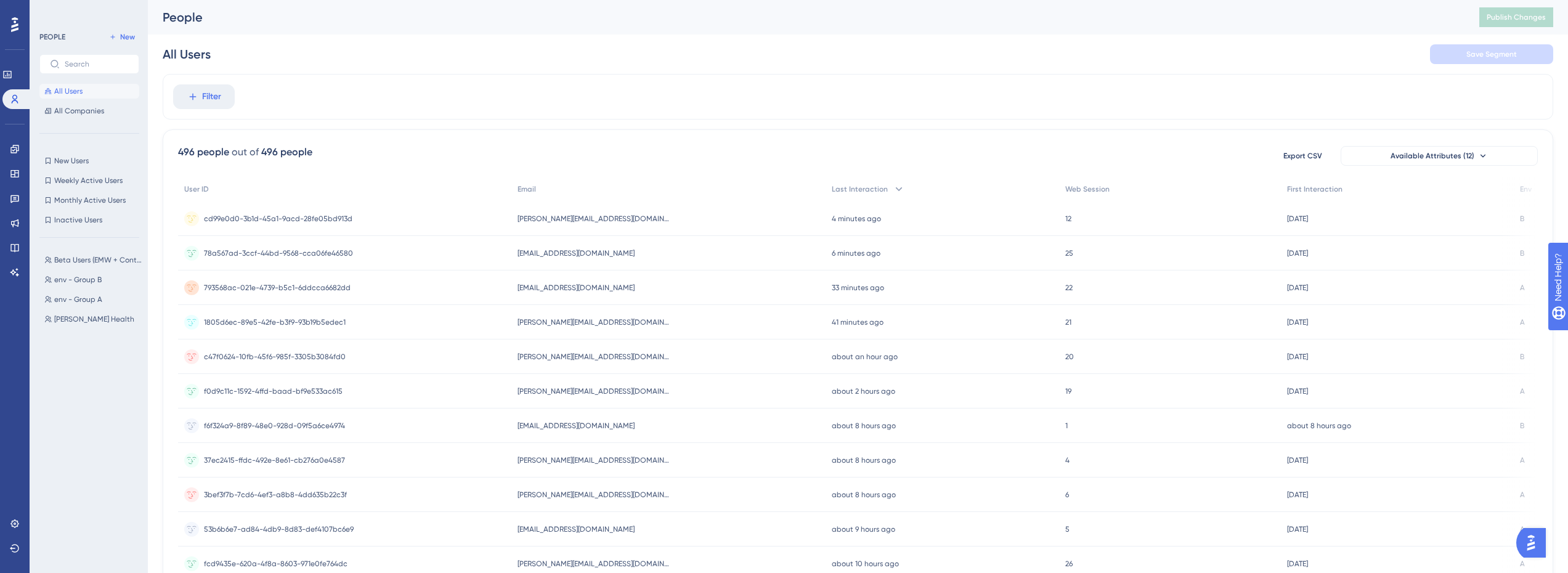
click at [0, 0] on div at bounding box center [0, 0] width 0 height 0
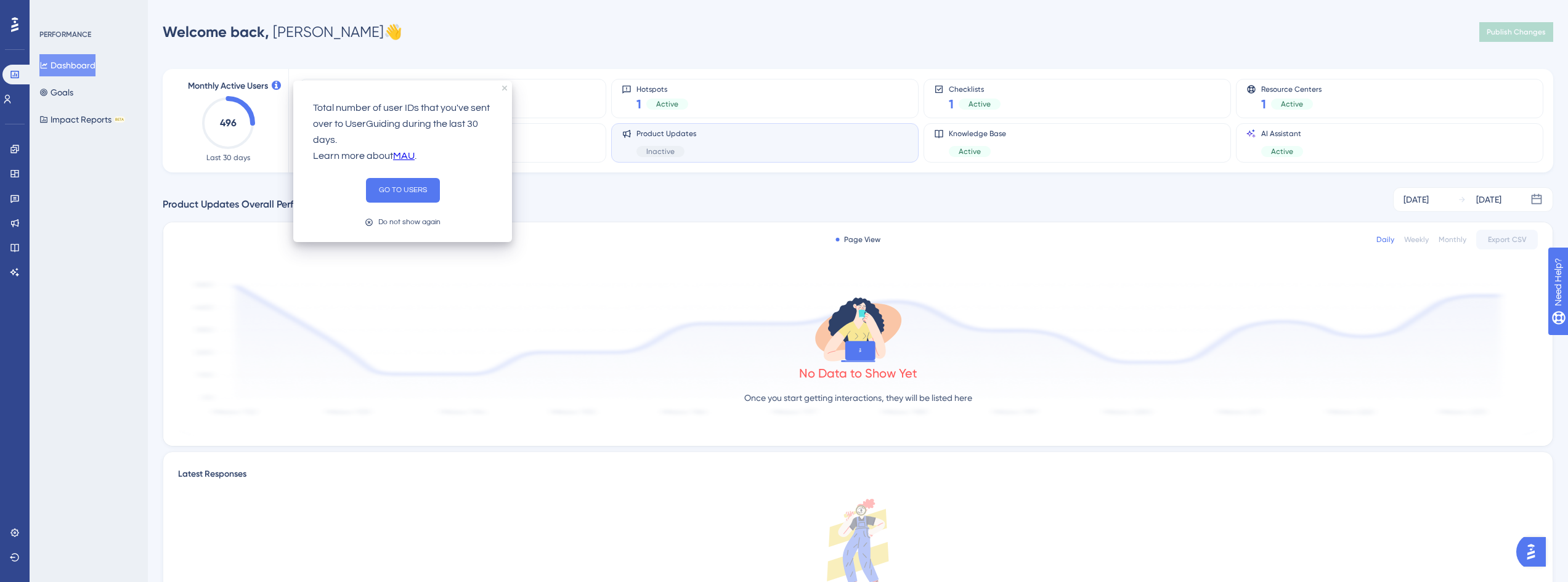
click at [0, 0] on div "Performance Users Engagement Widgets Feedback Product Updates Knowledge Base AI…" at bounding box center [0, 0] width 0 height 0
